Goal: Information Seeking & Learning: Compare options

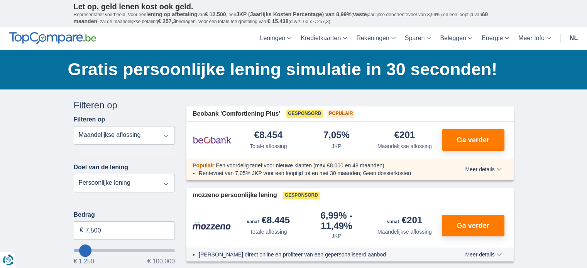
click at [131, 138] on select "Totale aflossing JKP Maandelijkse aflossing" at bounding box center [125, 135] width 102 height 19
click at [74, 127] on select "Totale aflossing JKP Maandelijkse aflossing" at bounding box center [125, 135] width 102 height 19
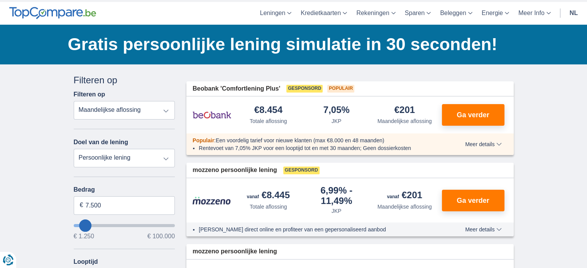
scroll to position [39, 0]
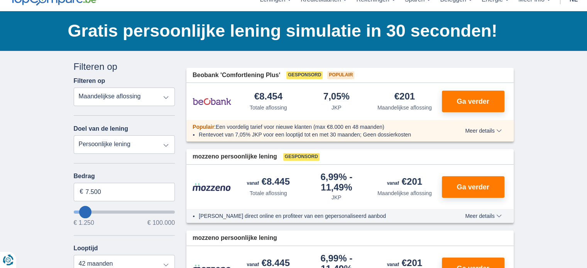
type input "12.250"
type input "12250"
select select "60"
type input "10250"
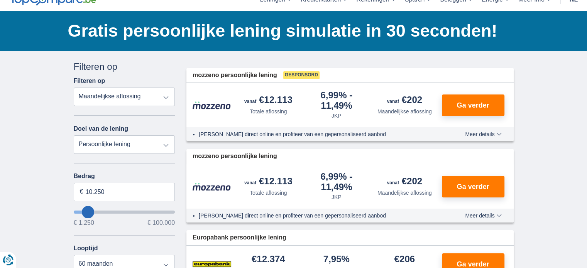
type input "11.250"
type input "11250"
type input "10.250"
type input "9250"
type input "9.250"
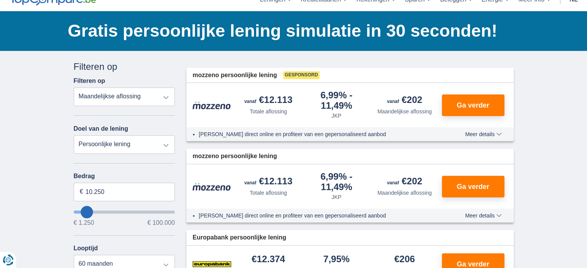
select select "48"
click at [102, 196] on input "9.250" at bounding box center [125, 192] width 102 height 19
type input "9"
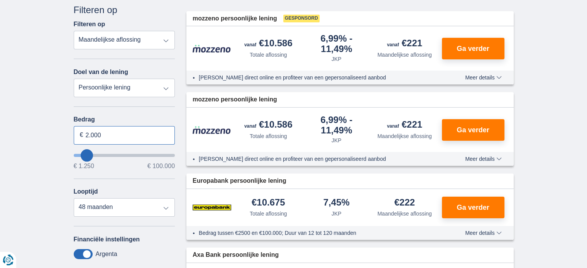
scroll to position [116, 0]
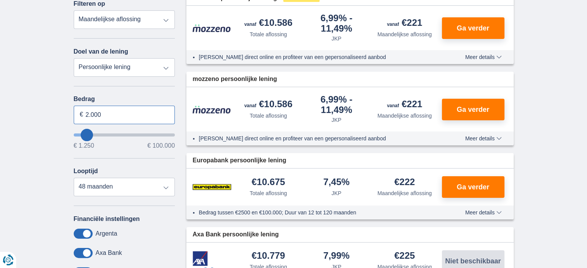
type input "2.000"
type input "2250"
select select "24"
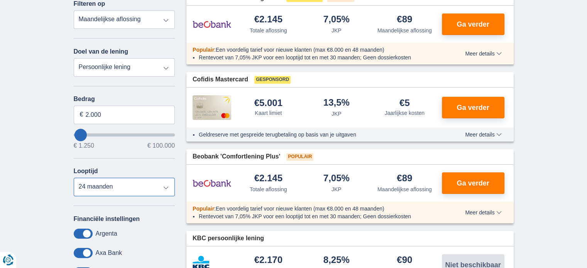
click at [74, 181] on select "12 maanden 18 maanden 24 maanden" at bounding box center [125, 187] width 102 height 19
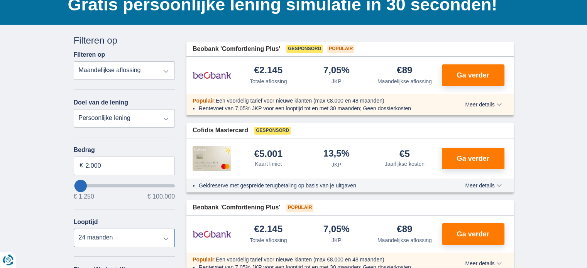
scroll to position [77, 0]
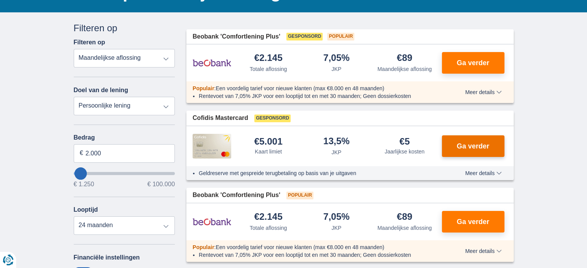
click at [489, 149] on button "Ga verder" at bounding box center [473, 146] width 63 height 22
click at [479, 149] on span "Ga verder" at bounding box center [473, 146] width 32 height 7
